Goal: Task Accomplishment & Management: Manage account settings

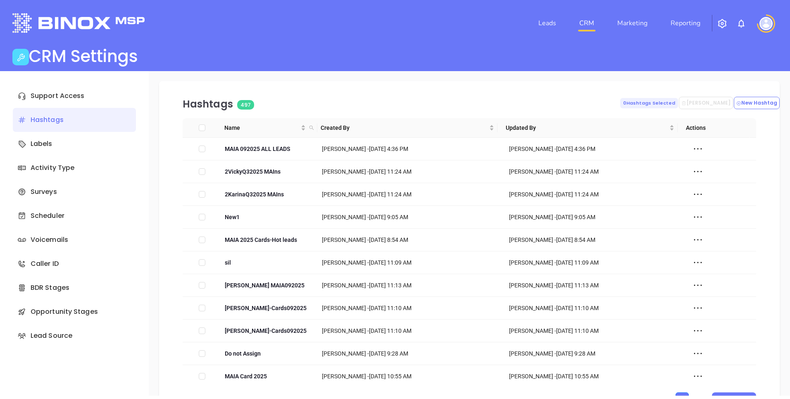
click at [723, 24] on img "button" at bounding box center [722, 24] width 10 height 10
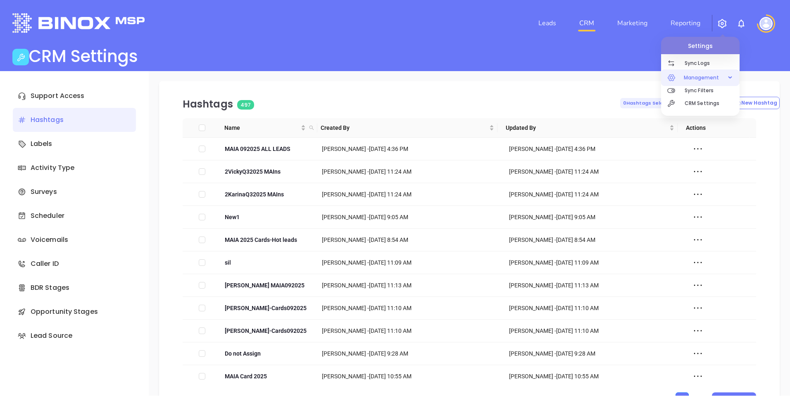
click at [702, 79] on span "Management" at bounding box center [702, 77] width 44 height 17
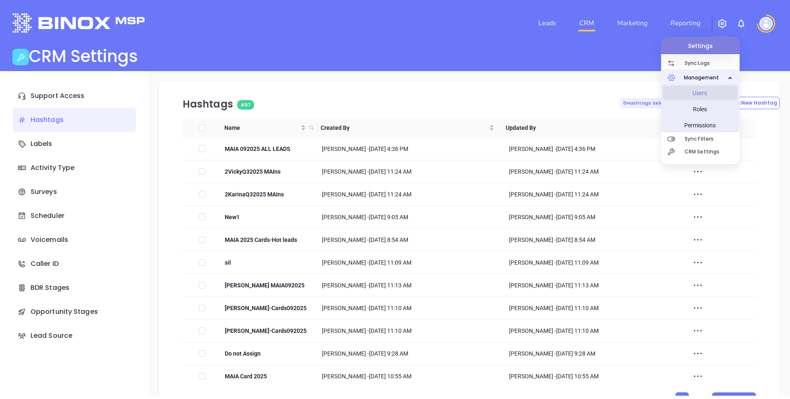
click at [696, 92] on span "Users" at bounding box center [700, 93] width 62 height 17
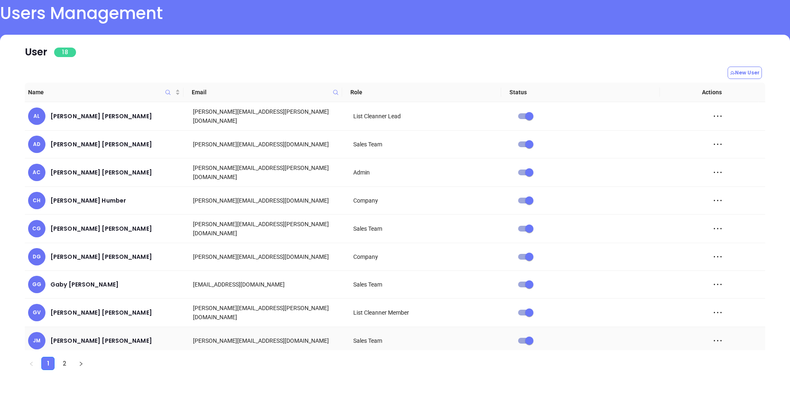
scroll to position [29, 0]
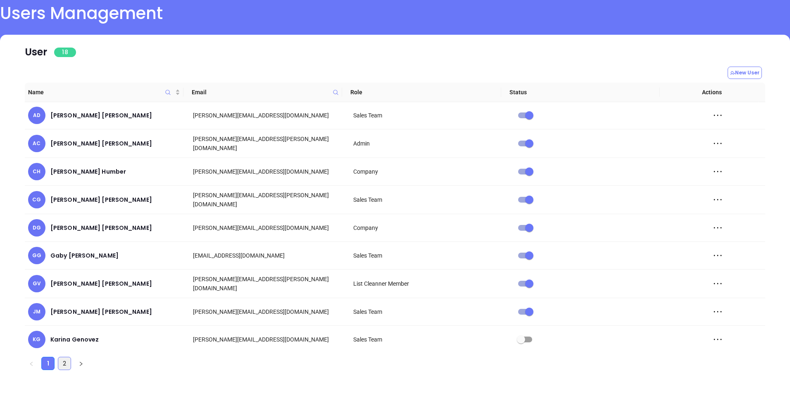
click at [67, 362] on link "2" at bounding box center [64, 363] width 12 height 12
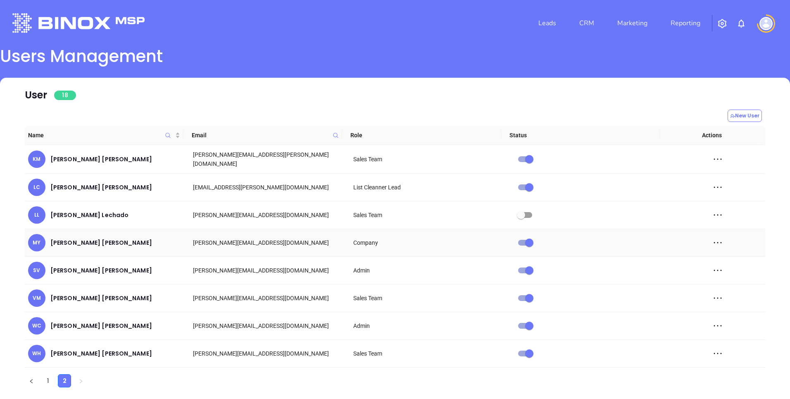
scroll to position [17, 0]
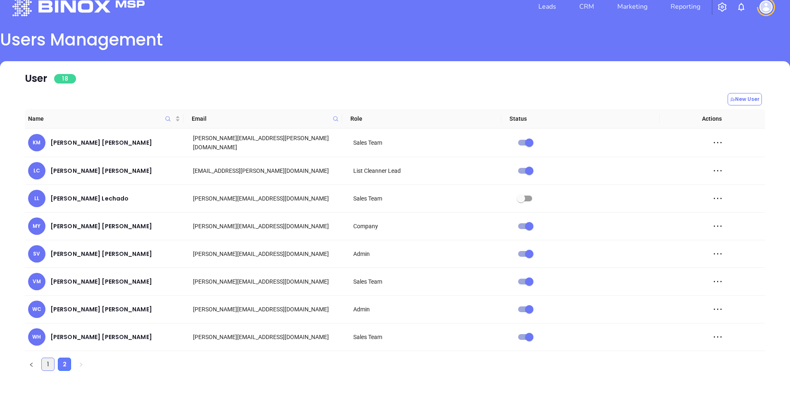
click at [52, 360] on link "1" at bounding box center [48, 364] width 12 height 12
checkbox input "true"
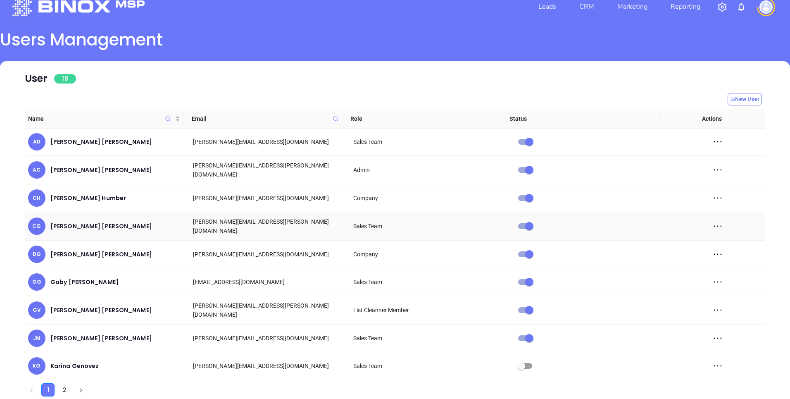
scroll to position [43, 0]
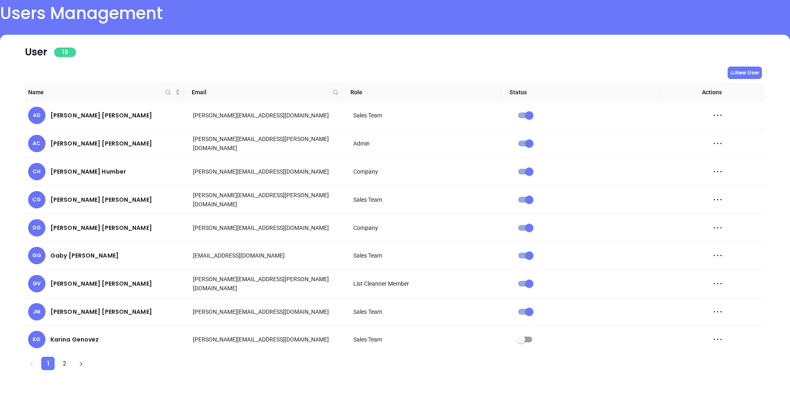
click at [742, 71] on button "New User" at bounding box center [744, 73] width 34 height 12
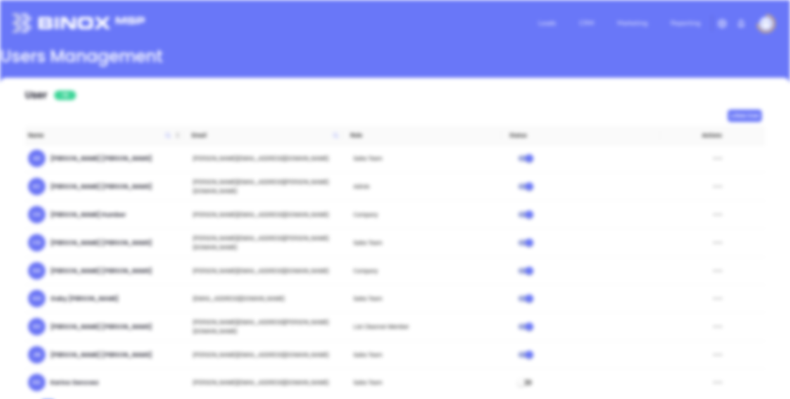
scroll to position [0, 0]
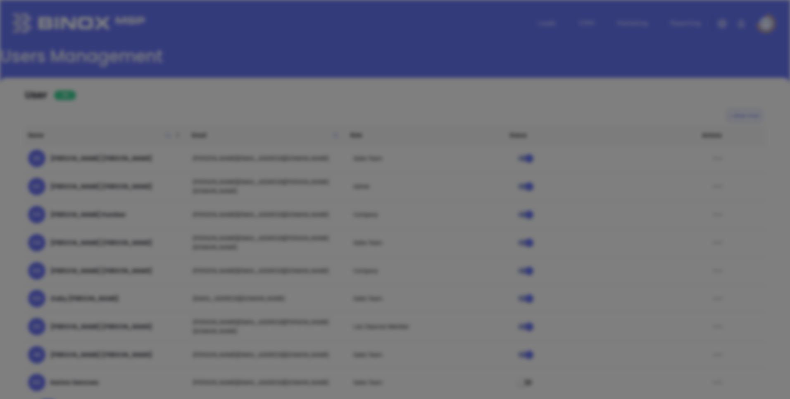
type input "Company"
type input "Active"
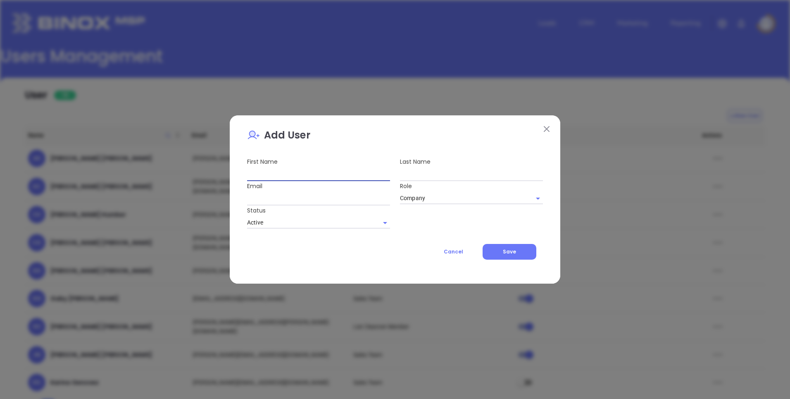
click at [302, 174] on input "text" at bounding box center [318, 174] width 143 height 13
type input "D"
type input "Sofia"
type input "Chew"
click at [438, 194] on input "Company" at bounding box center [465, 198] width 131 height 12
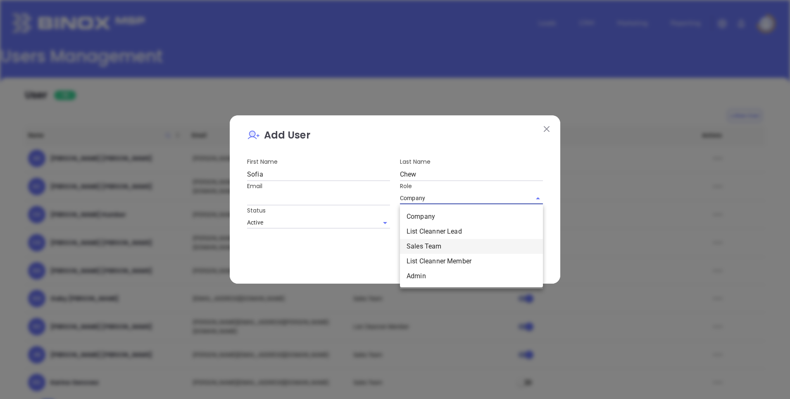
click at [426, 245] on li "Sales Team" at bounding box center [471, 246] width 143 height 15
type input "Sales Team"
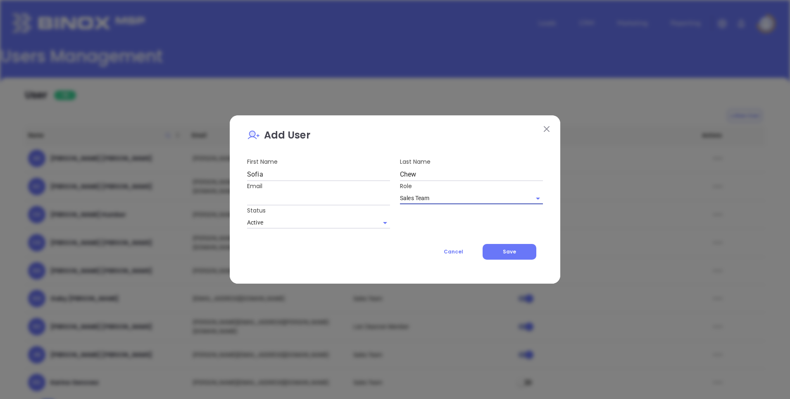
click at [310, 198] on input "text" at bounding box center [318, 198] width 143 height 13
type input "[EMAIL_ADDRESS][DOMAIN_NAME]"
click at [414, 219] on div "First Name [PERSON_NAME] Last Name [PERSON_NAME] Email [PERSON_NAME][EMAIL_ADDR…" at bounding box center [395, 193] width 306 height 72
click at [508, 258] on button "Save" at bounding box center [510, 252] width 54 height 16
